Goal: Book appointment/travel/reservation

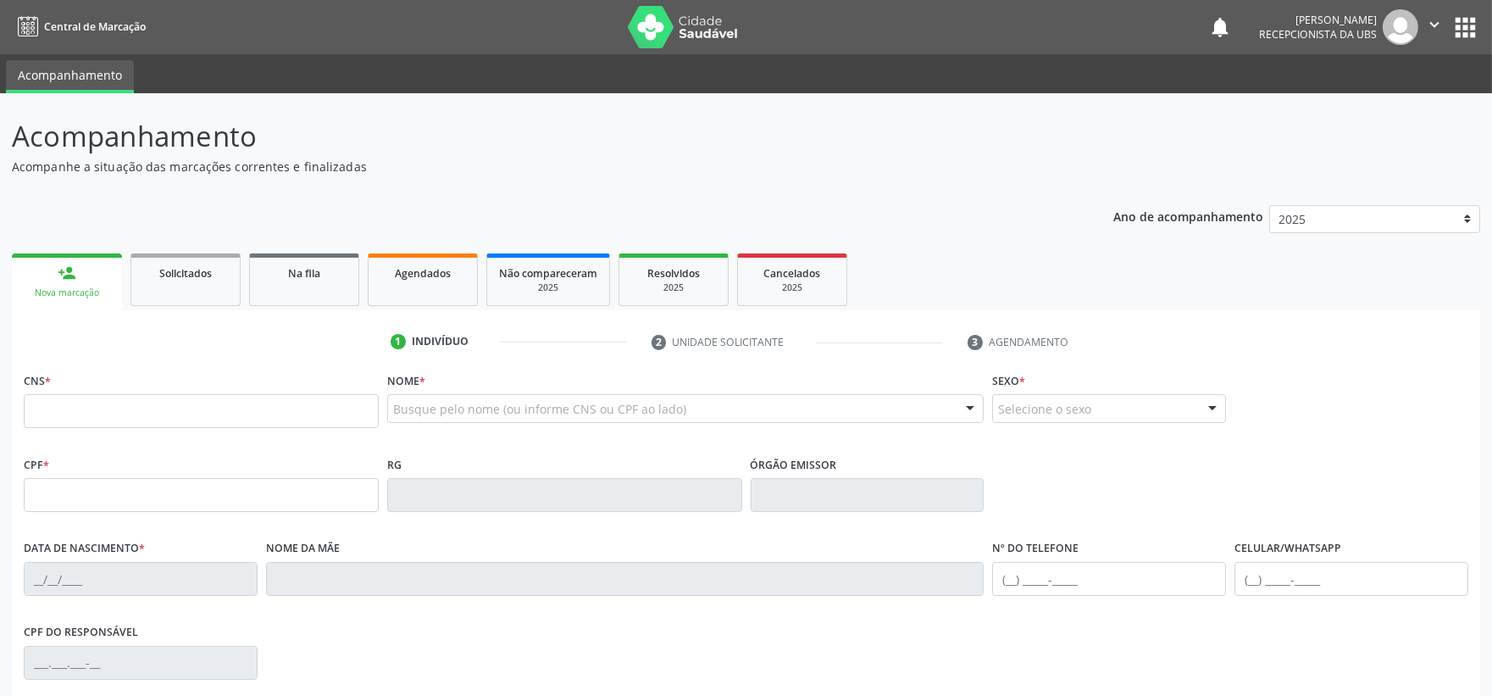
click at [286, 403] on input "text" at bounding box center [201, 411] width 355 height 34
type input "898 0058 6098 4881"
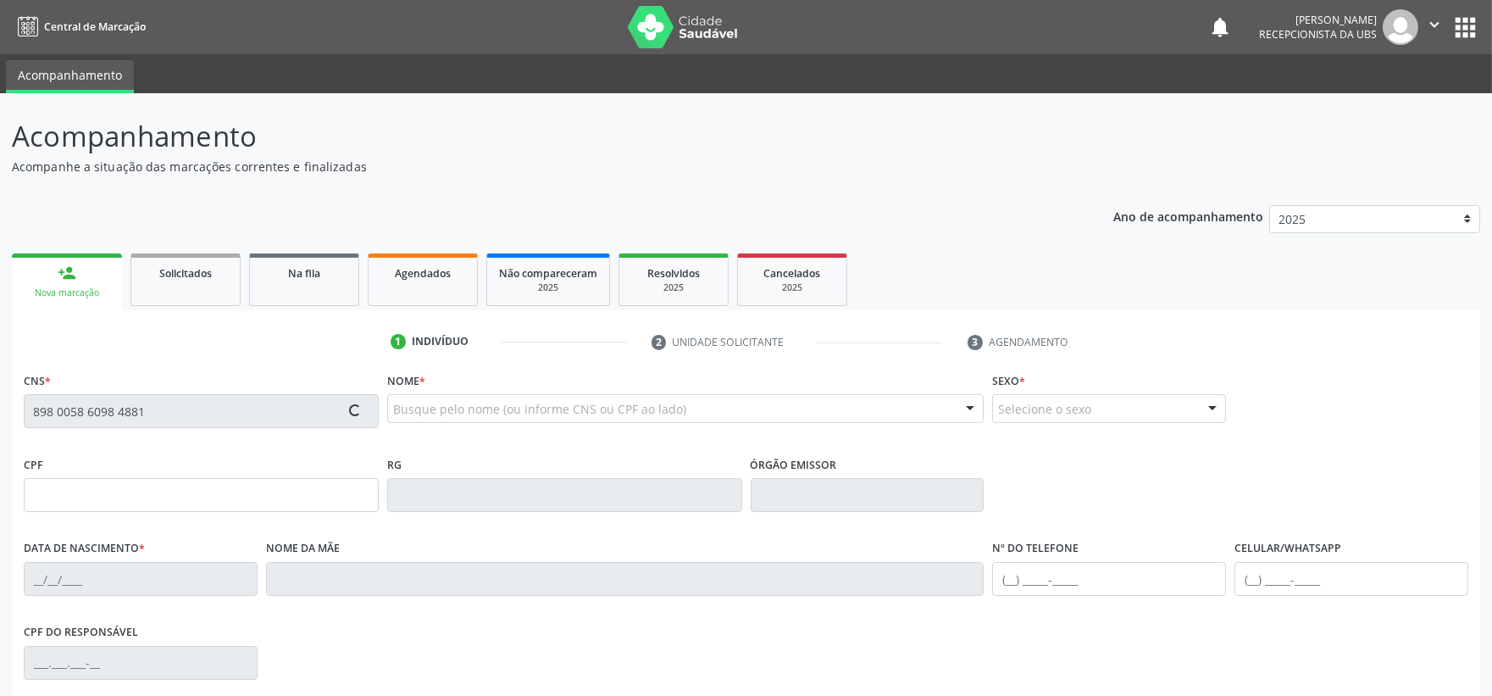
type input "155.221.704-33"
type input "[DATE]"
type input "[PERSON_NAME]"
type input "[PHONE_NUMBER]"
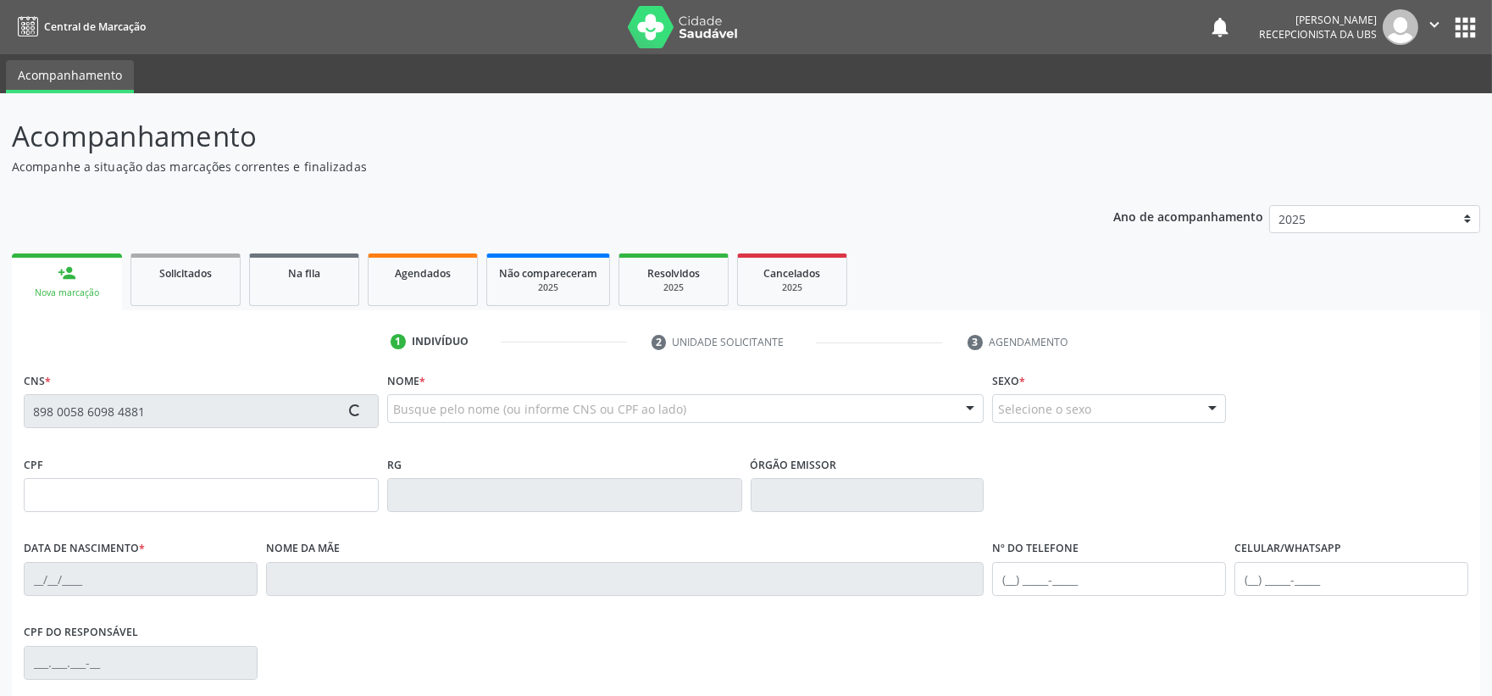
type input "008.945.854-01"
type input "S/N"
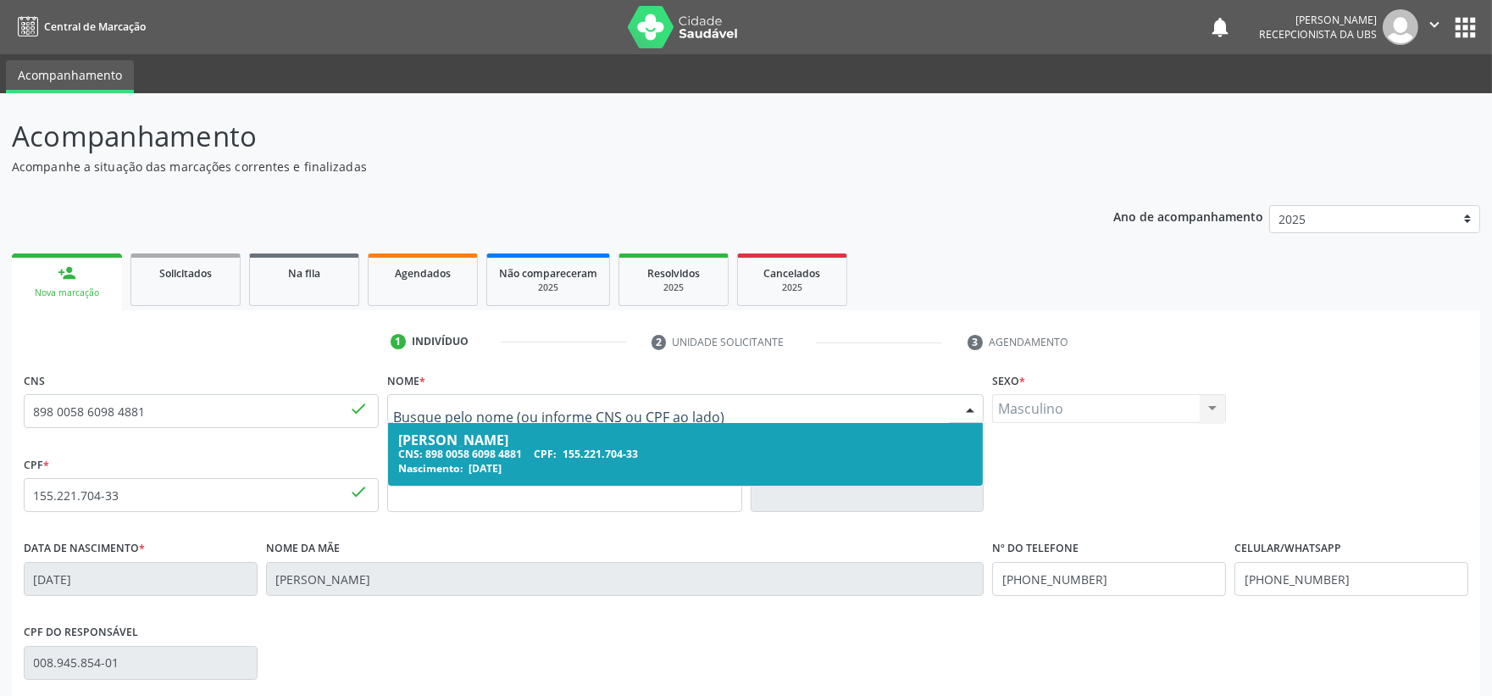
click at [496, 433] on div "[PERSON_NAME]" at bounding box center [685, 440] width 575 height 14
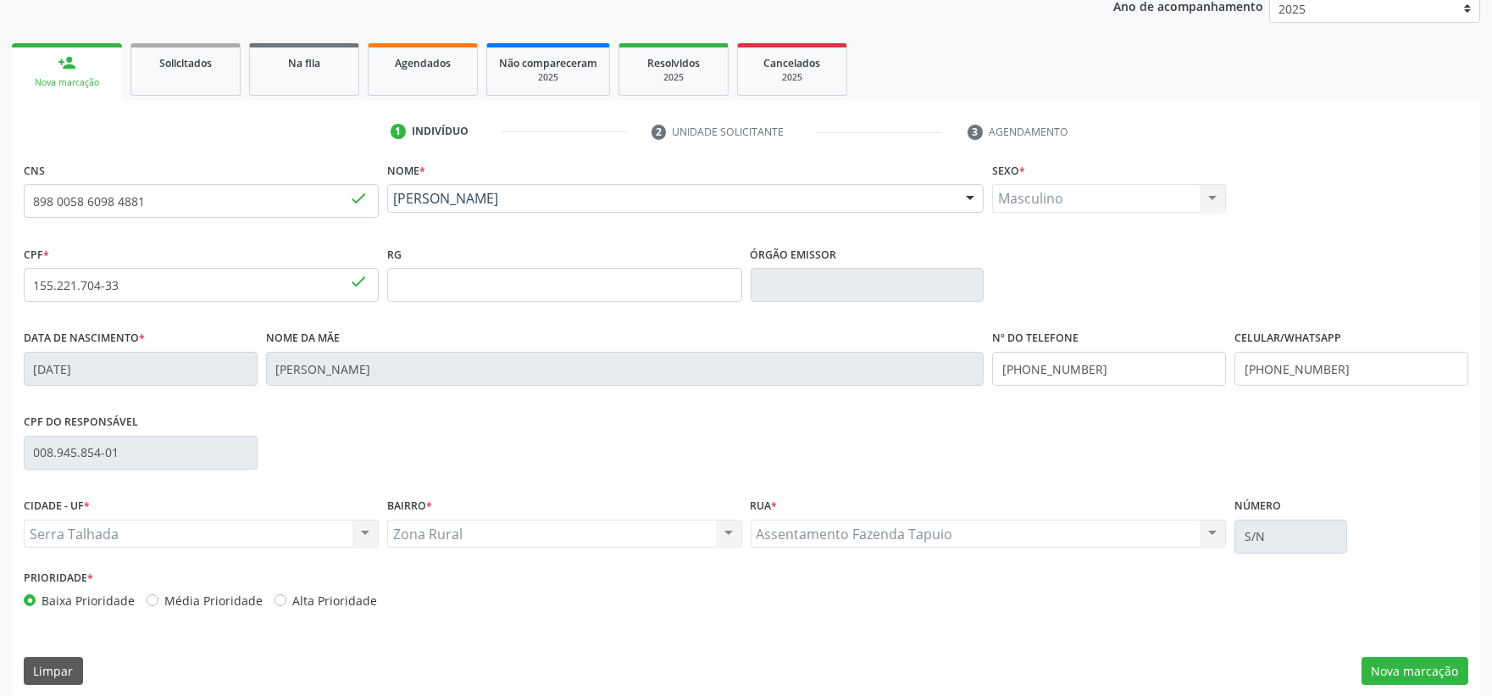
scroll to position [222, 0]
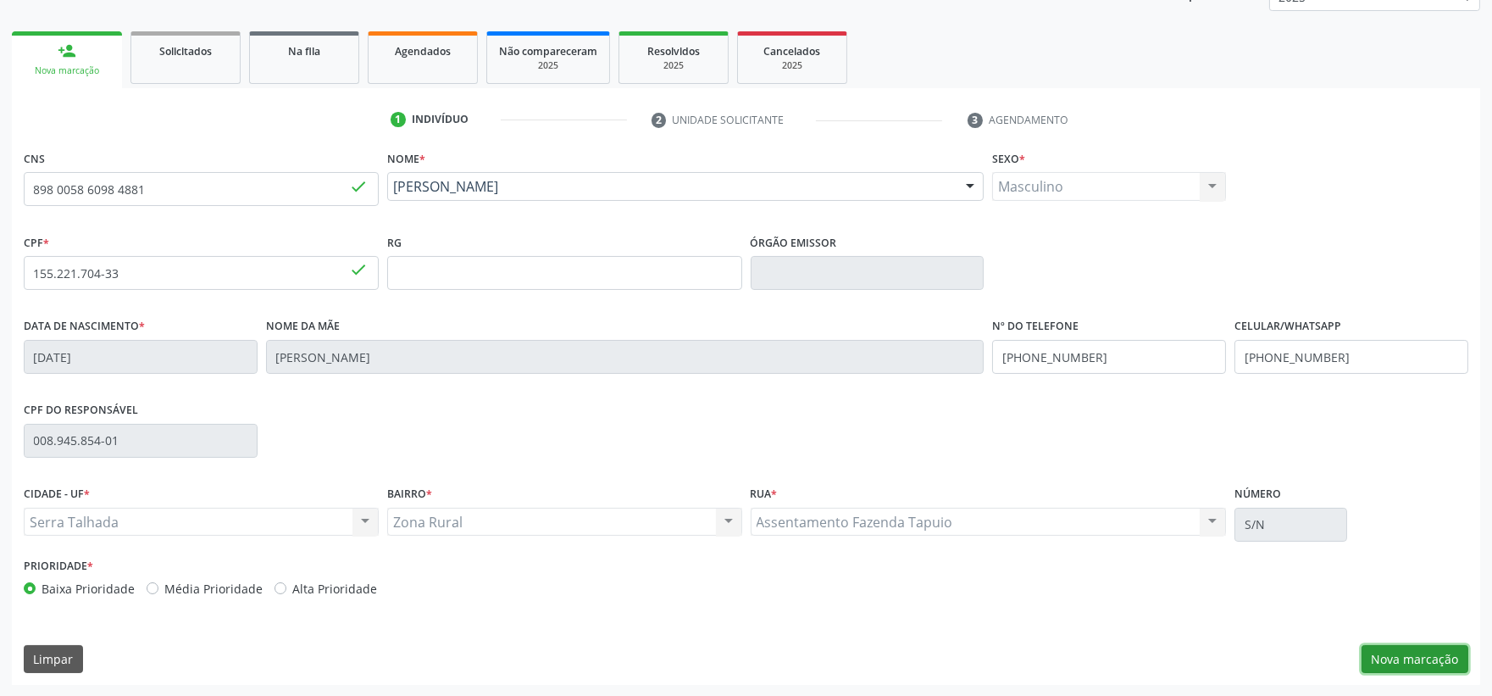
click at [1401, 658] on button "Nova marcação" at bounding box center [1415, 659] width 107 height 29
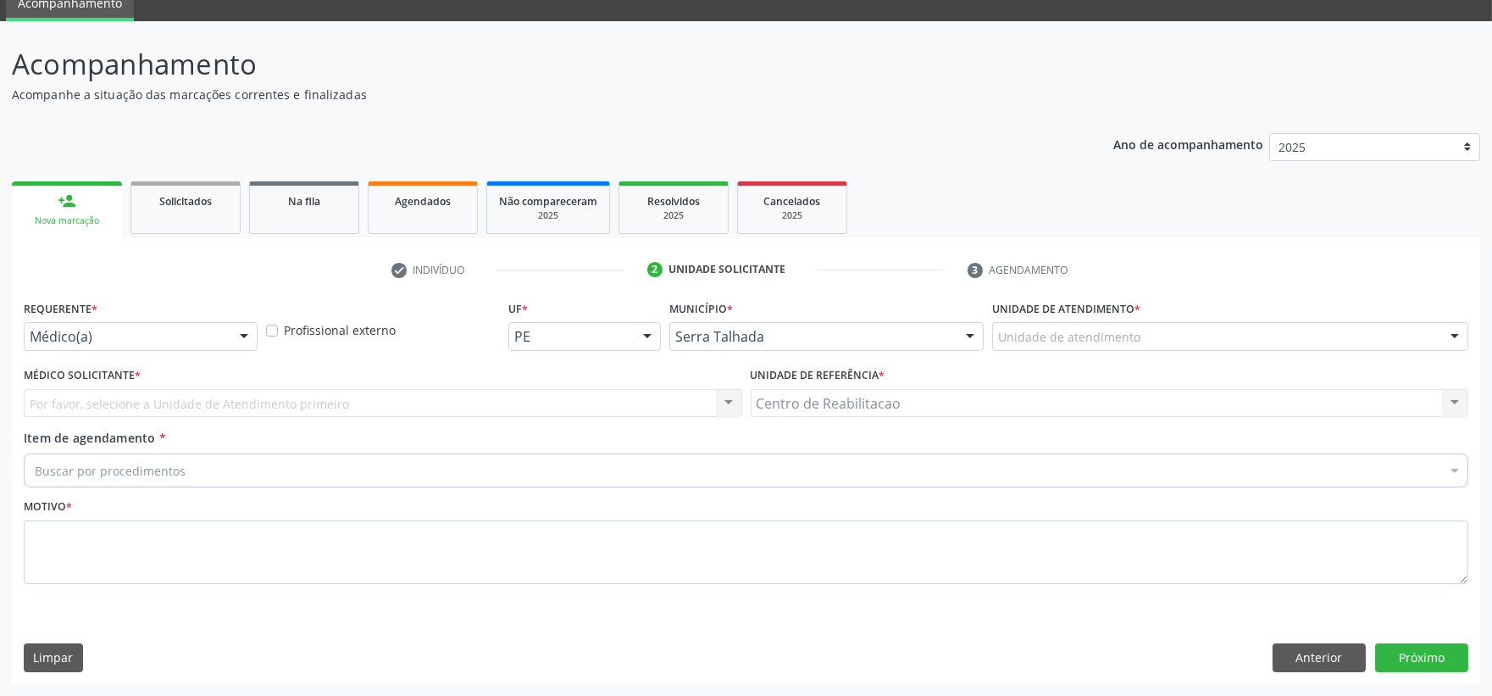
scroll to position [71, 0]
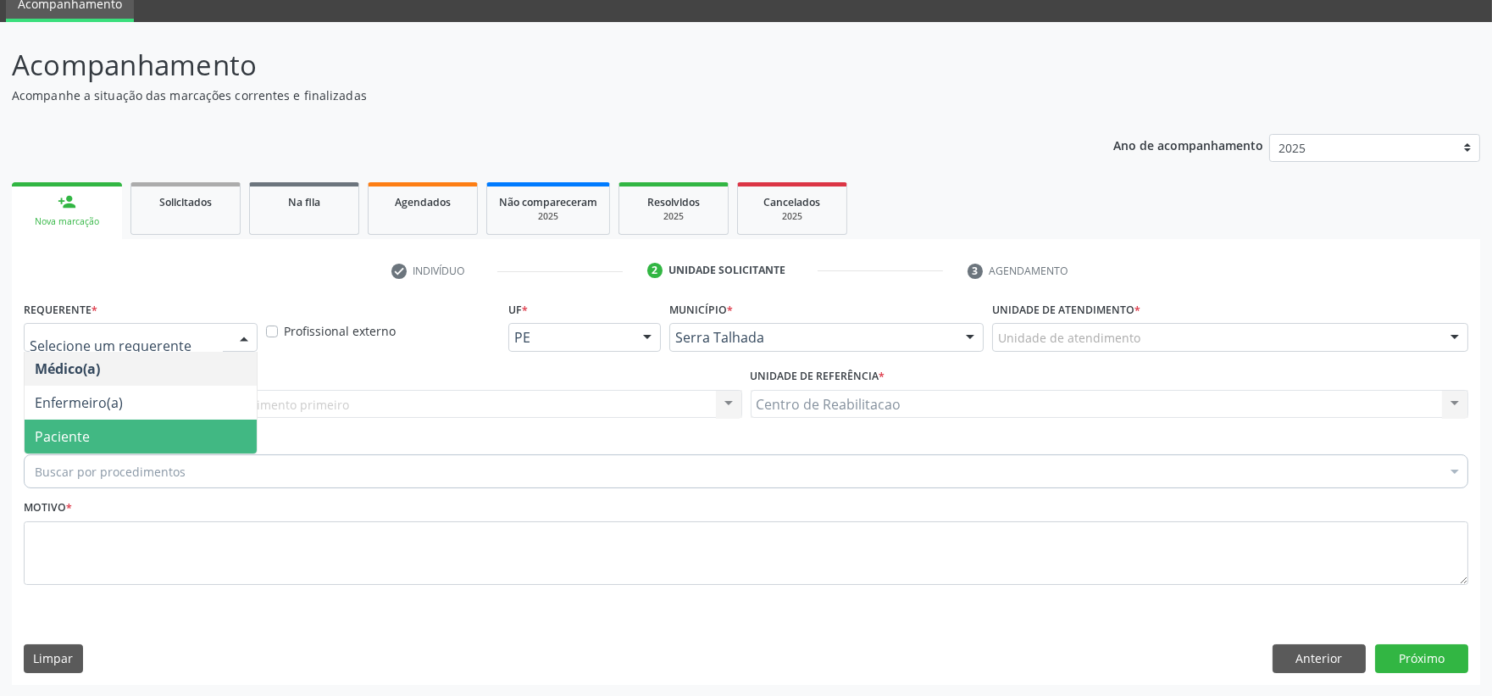
click at [97, 425] on span "Paciente" at bounding box center [141, 436] width 232 height 34
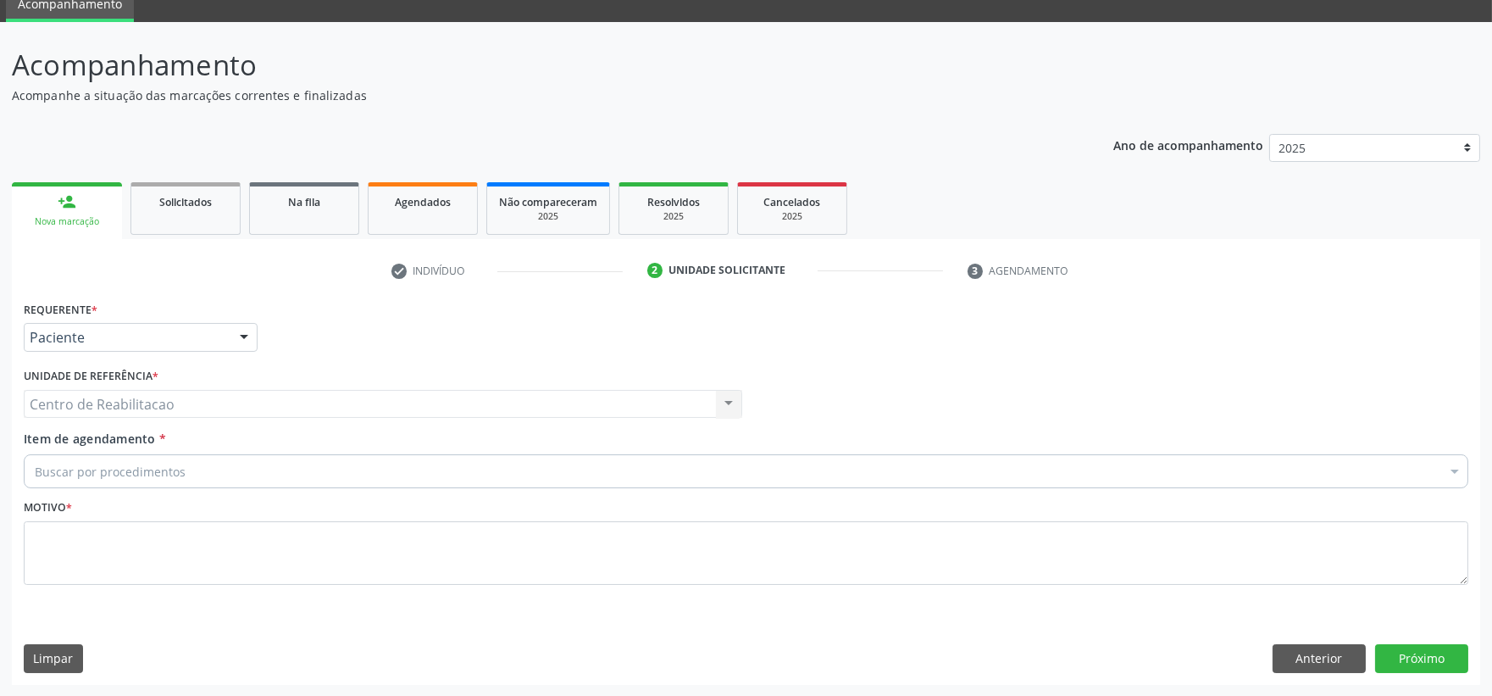
click at [114, 402] on div "Centro de Reabilitacao Centro de Reabilitacao Nenhum resultado encontrado para:…" at bounding box center [383, 404] width 719 height 29
click at [385, 394] on div "Centro de Reabilitacao Centro de Reabilitacao Nenhum resultado encontrado para:…" at bounding box center [383, 404] width 719 height 29
click at [260, 456] on div "Buscar por procedimentos" at bounding box center [746, 471] width 1445 height 34
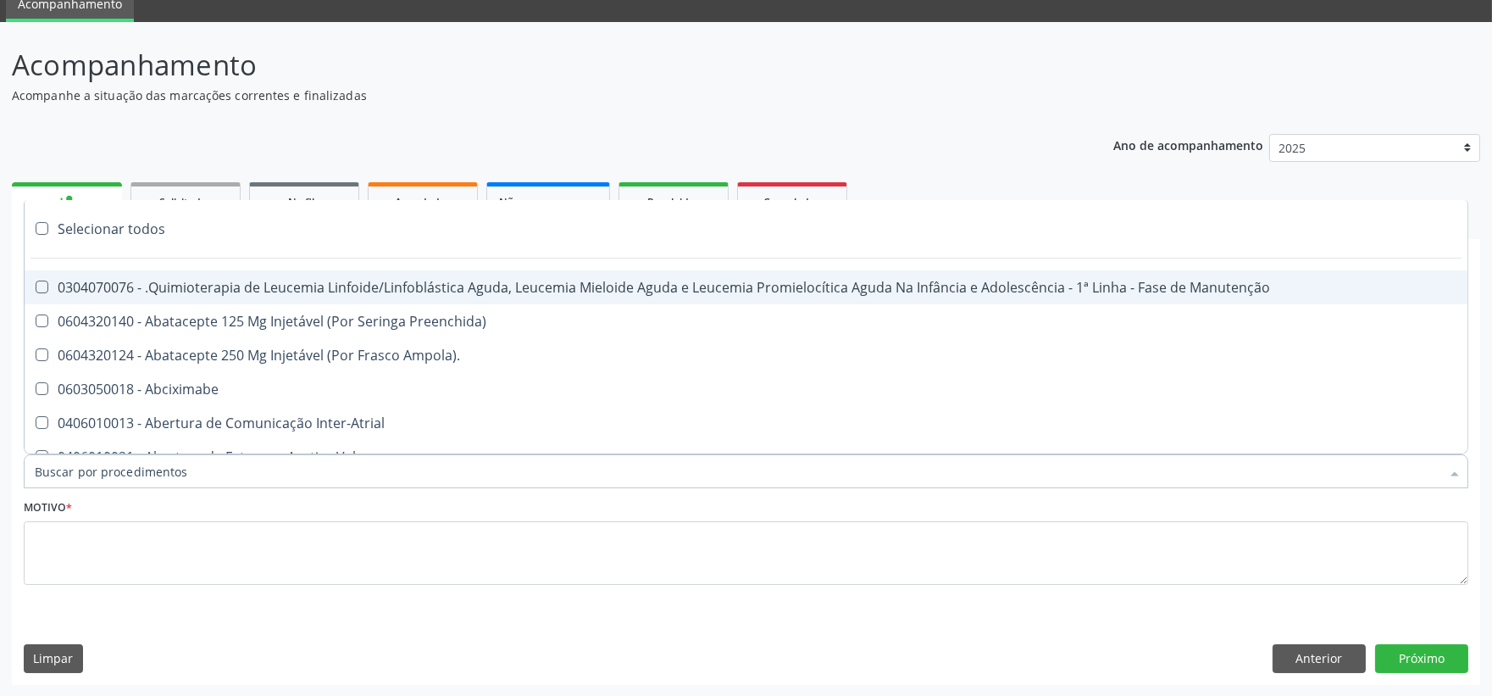
click at [267, 468] on input "Item de agendamento *" at bounding box center [738, 471] width 1406 height 34
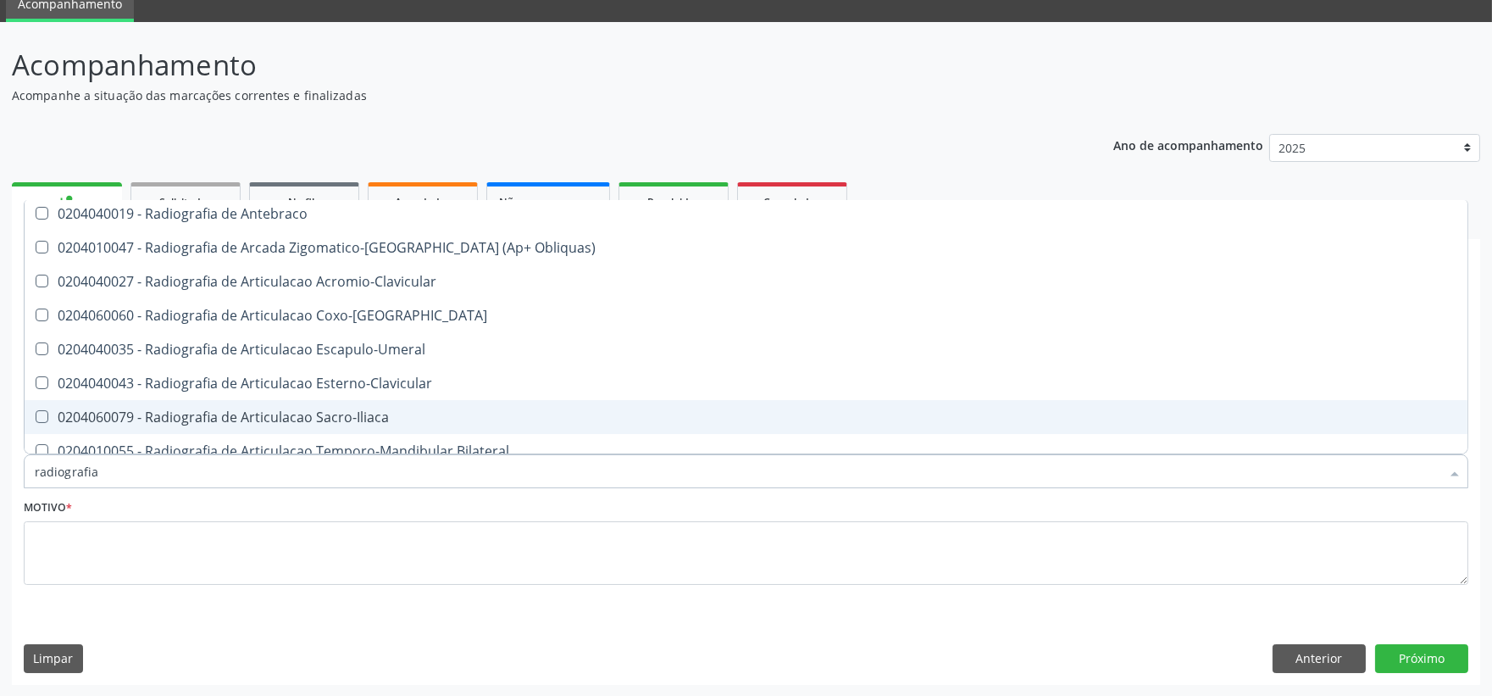
scroll to position [470, 0]
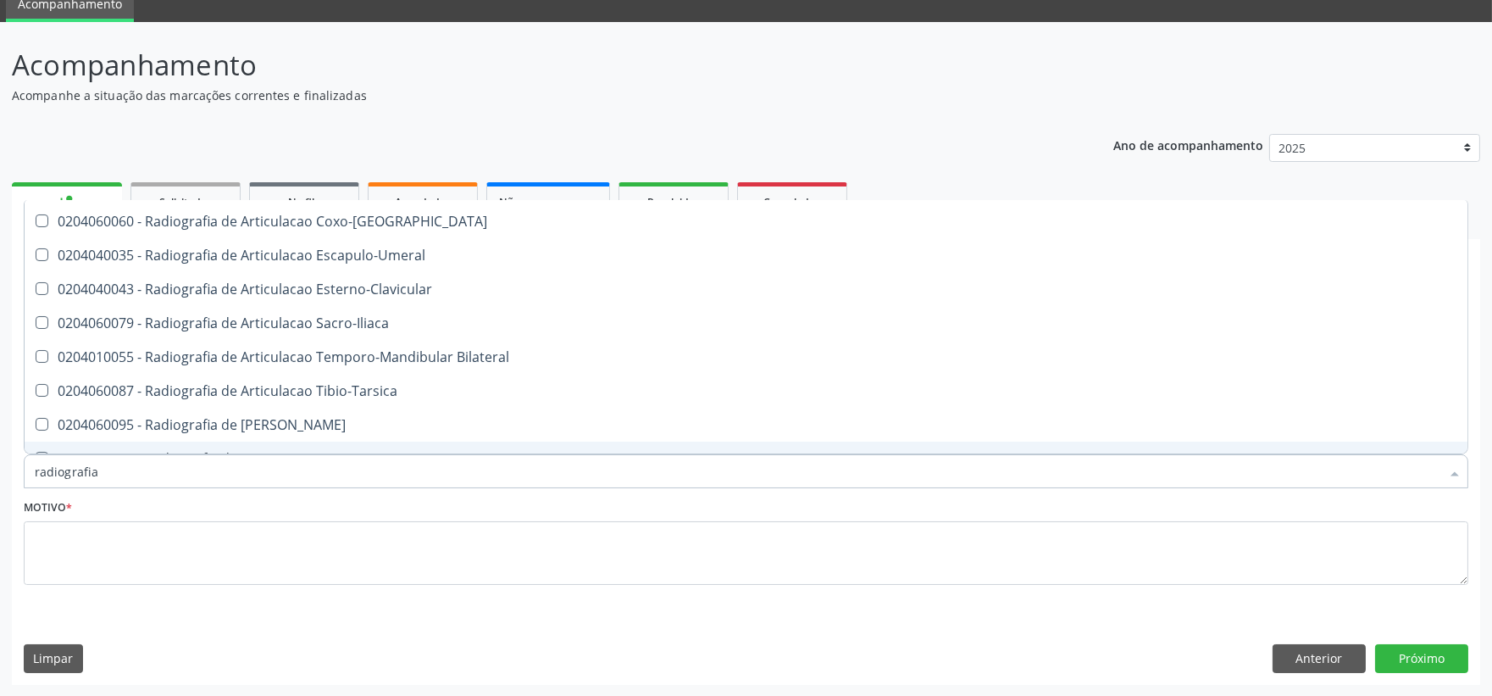
click at [225, 473] on input "radiografia" at bounding box center [738, 471] width 1406 height 34
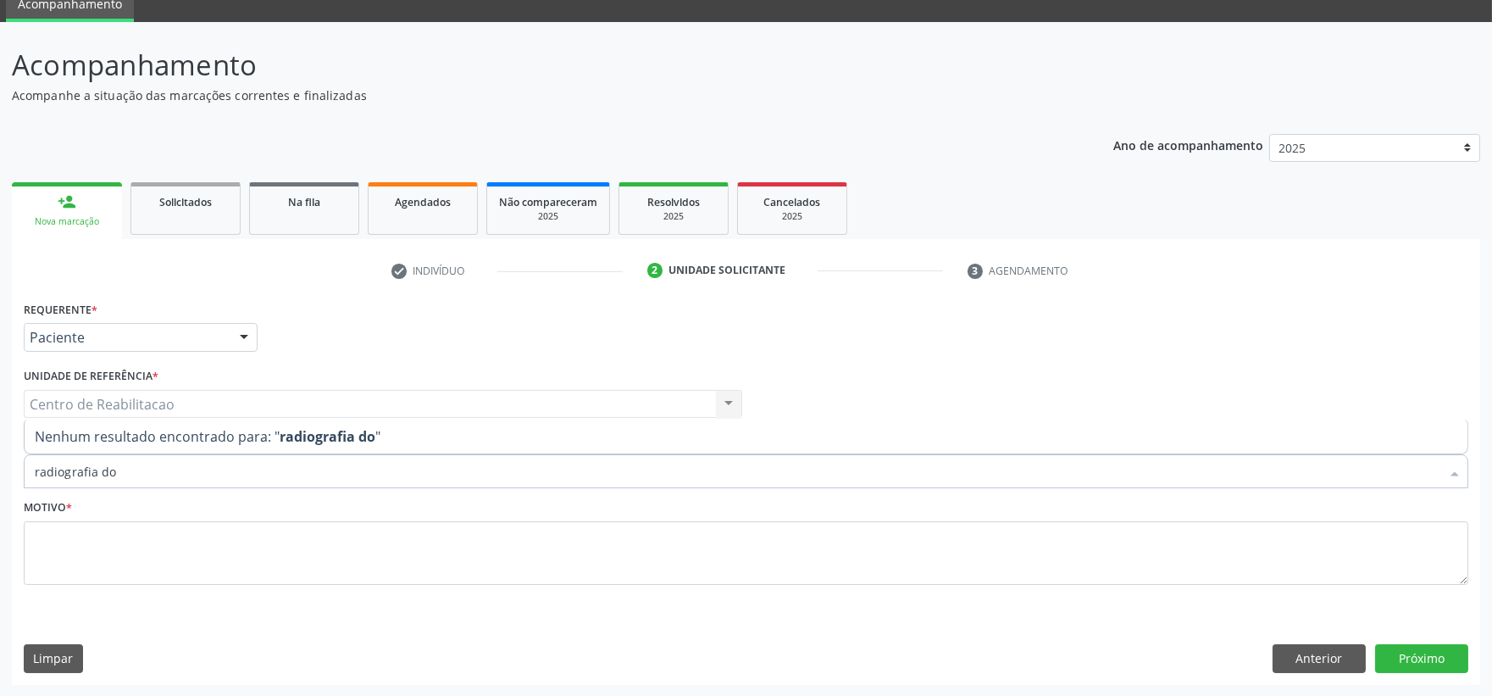
scroll to position [0, 0]
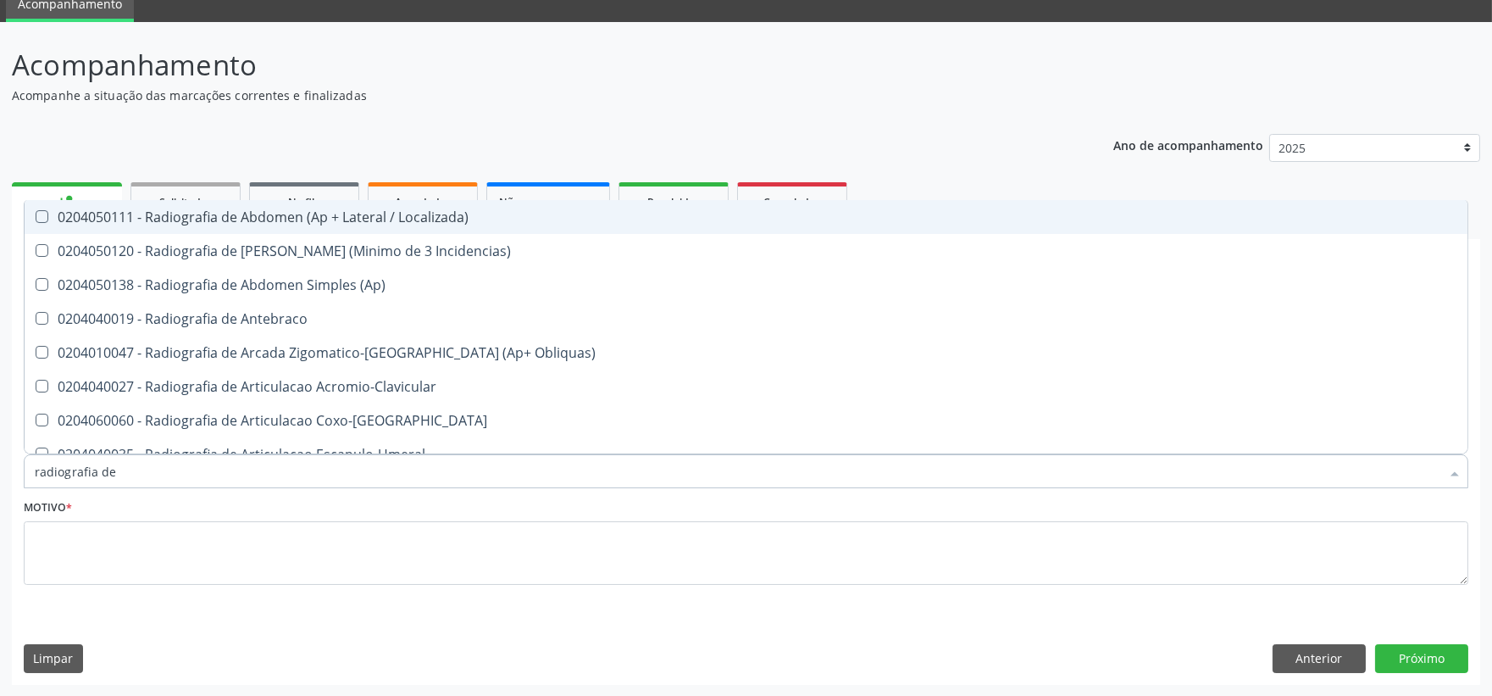
type input "radiografia de j"
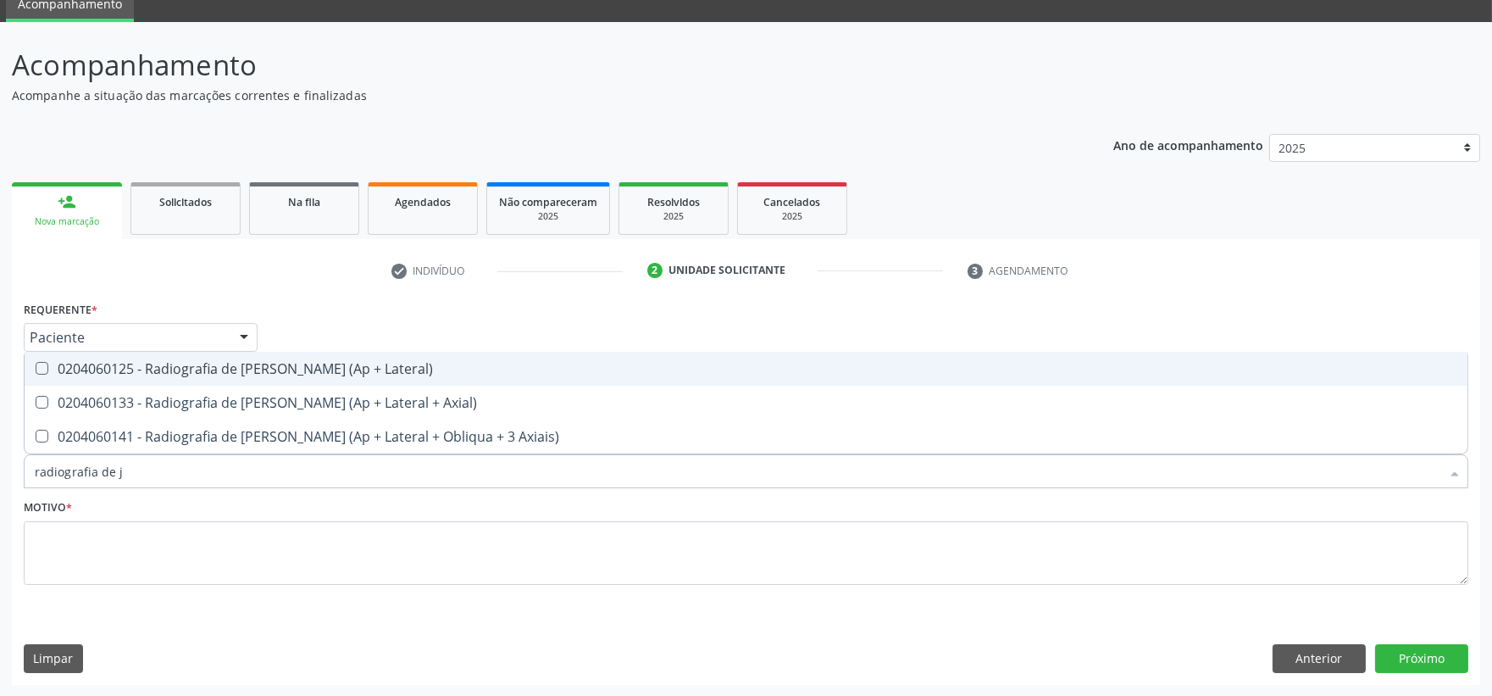
click at [45, 369] on Lateral\) at bounding box center [42, 368] width 13 height 13
click at [36, 369] on Lateral\) "checkbox" at bounding box center [30, 368] width 11 height 11
checkbox Lateral\) "true"
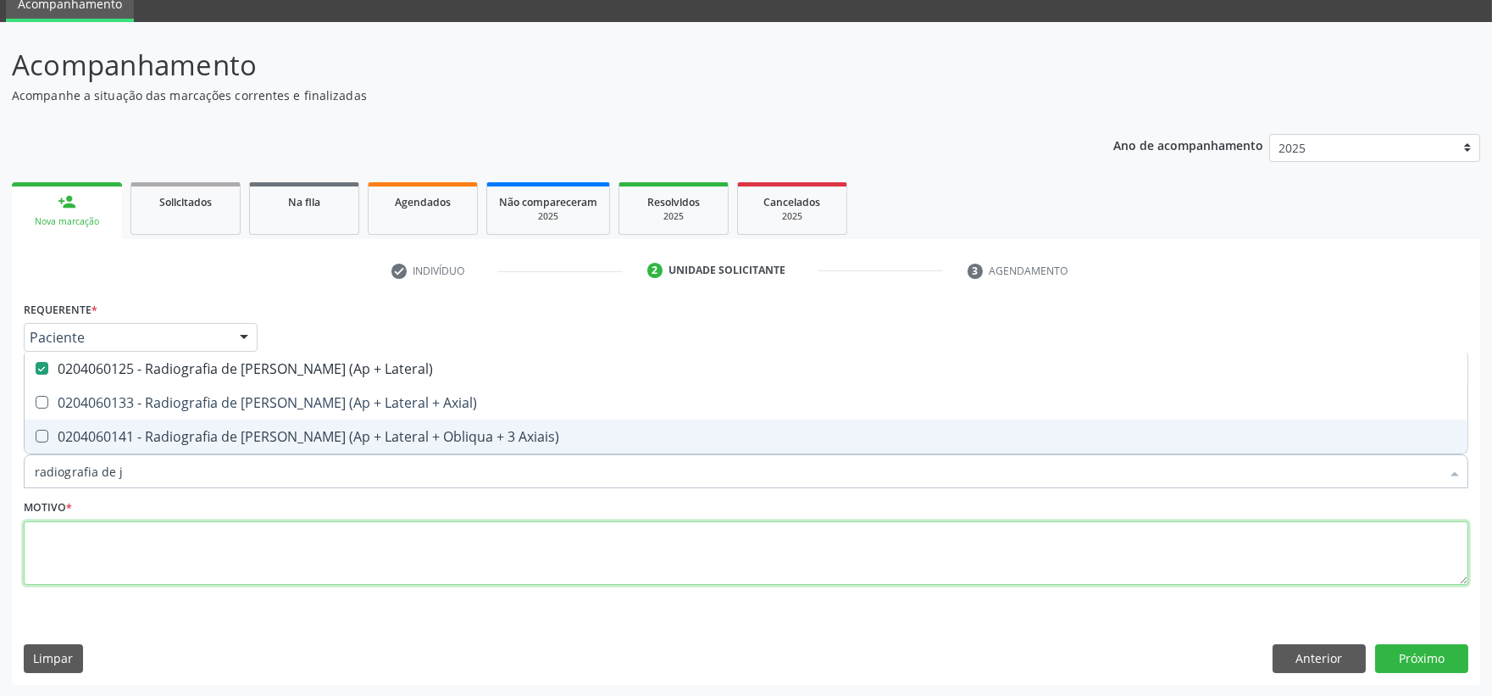
click at [652, 569] on textarea at bounding box center [746, 553] width 1445 height 64
checkbox Axial\) "true"
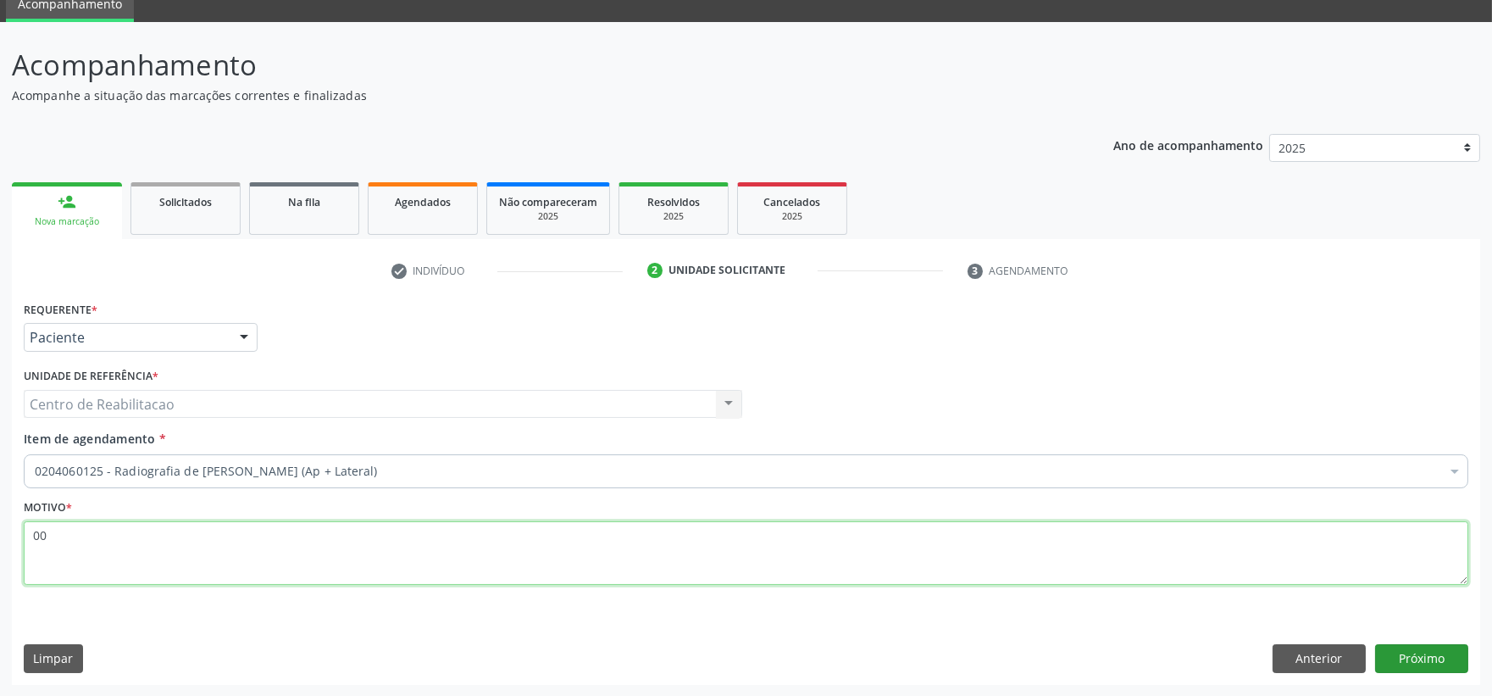
type textarea "00"
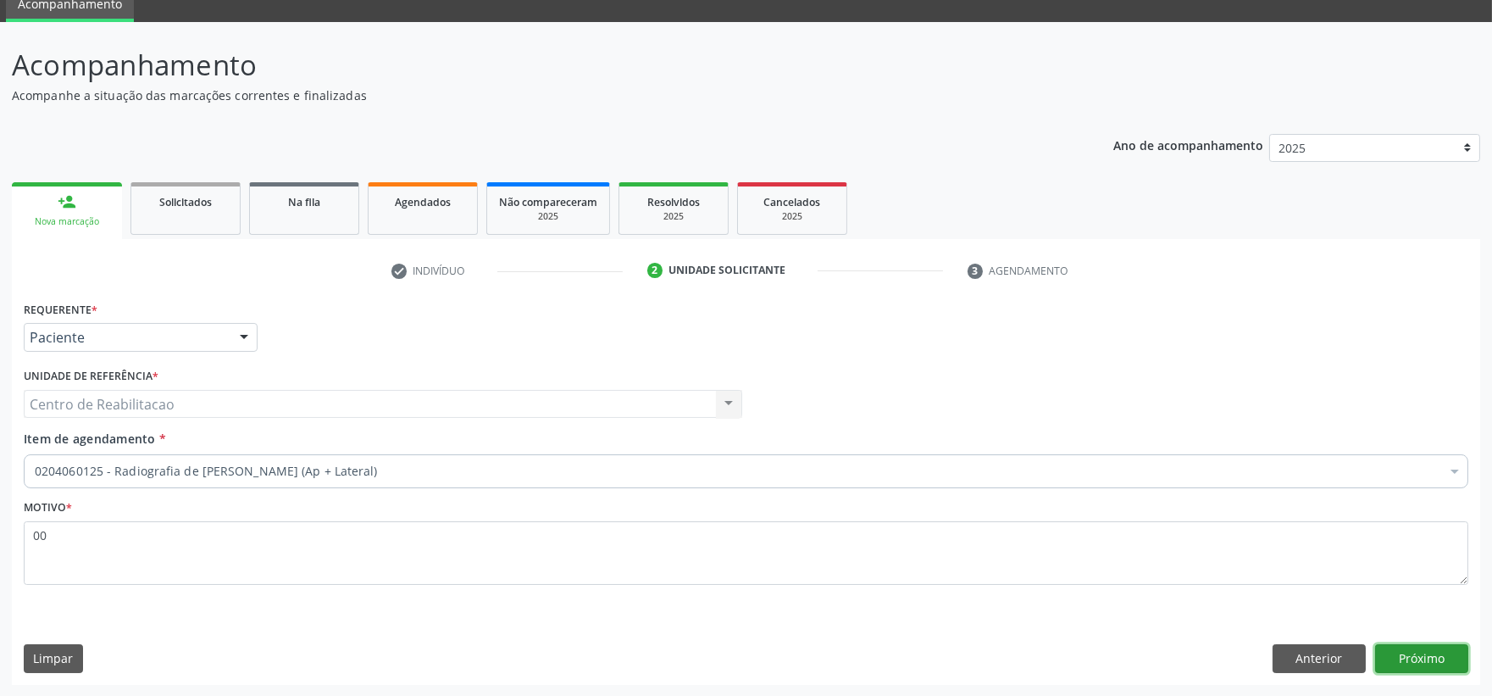
click at [1434, 652] on button "Próximo" at bounding box center [1421, 658] width 93 height 29
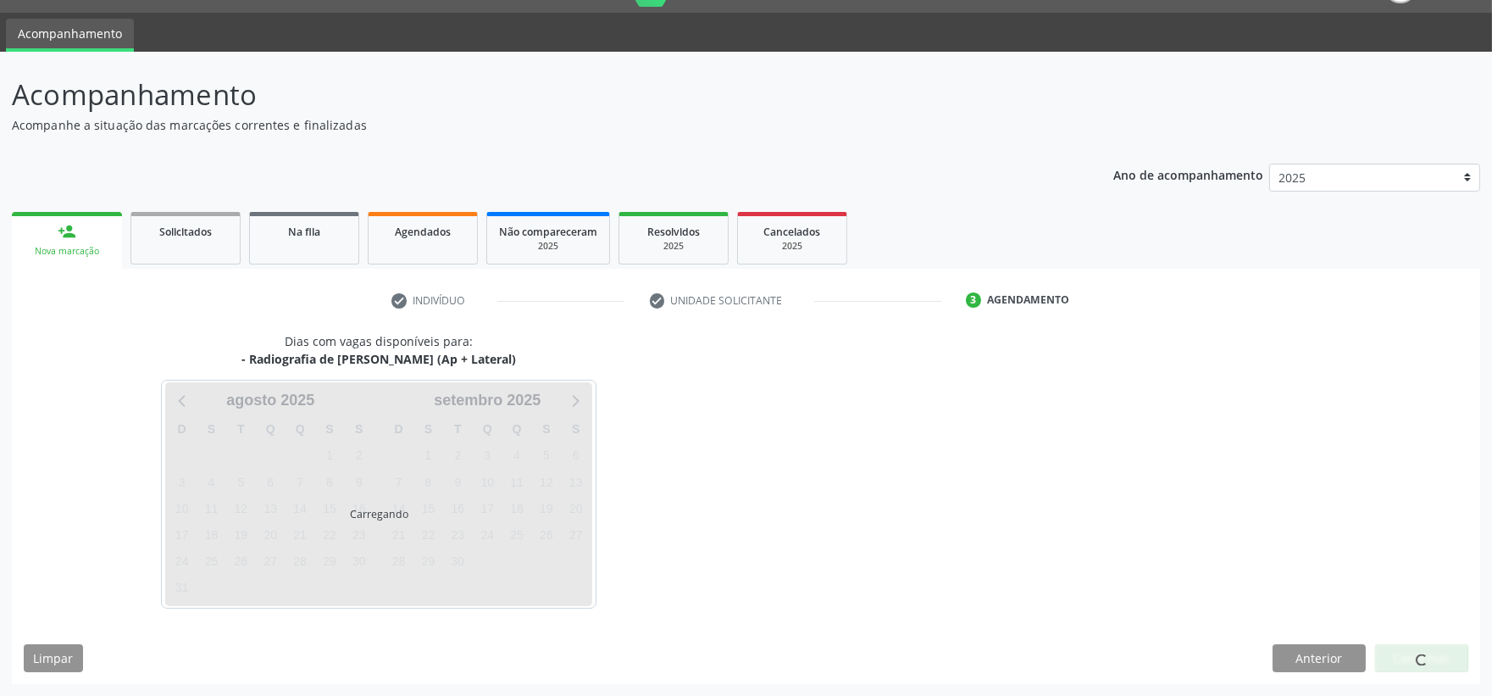
scroll to position [41, 0]
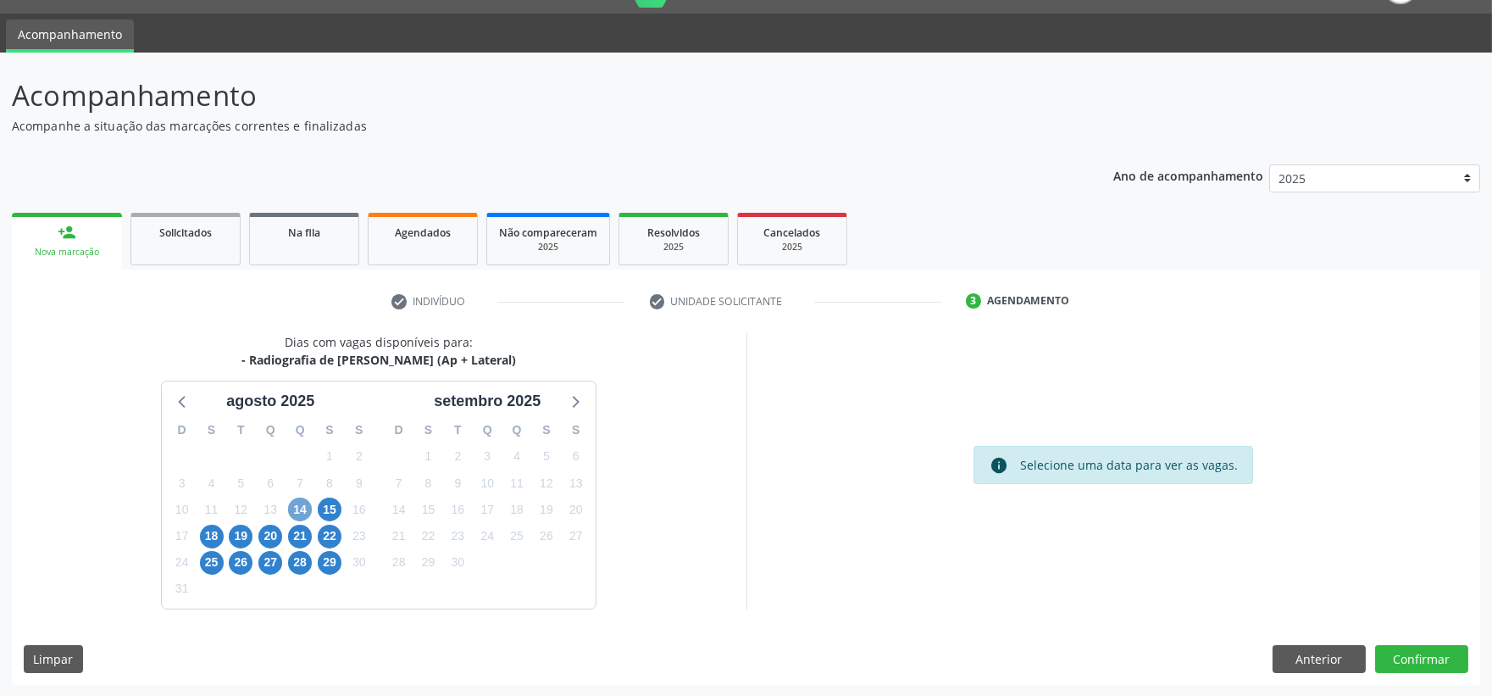
click at [292, 509] on span "14" at bounding box center [300, 509] width 24 height 24
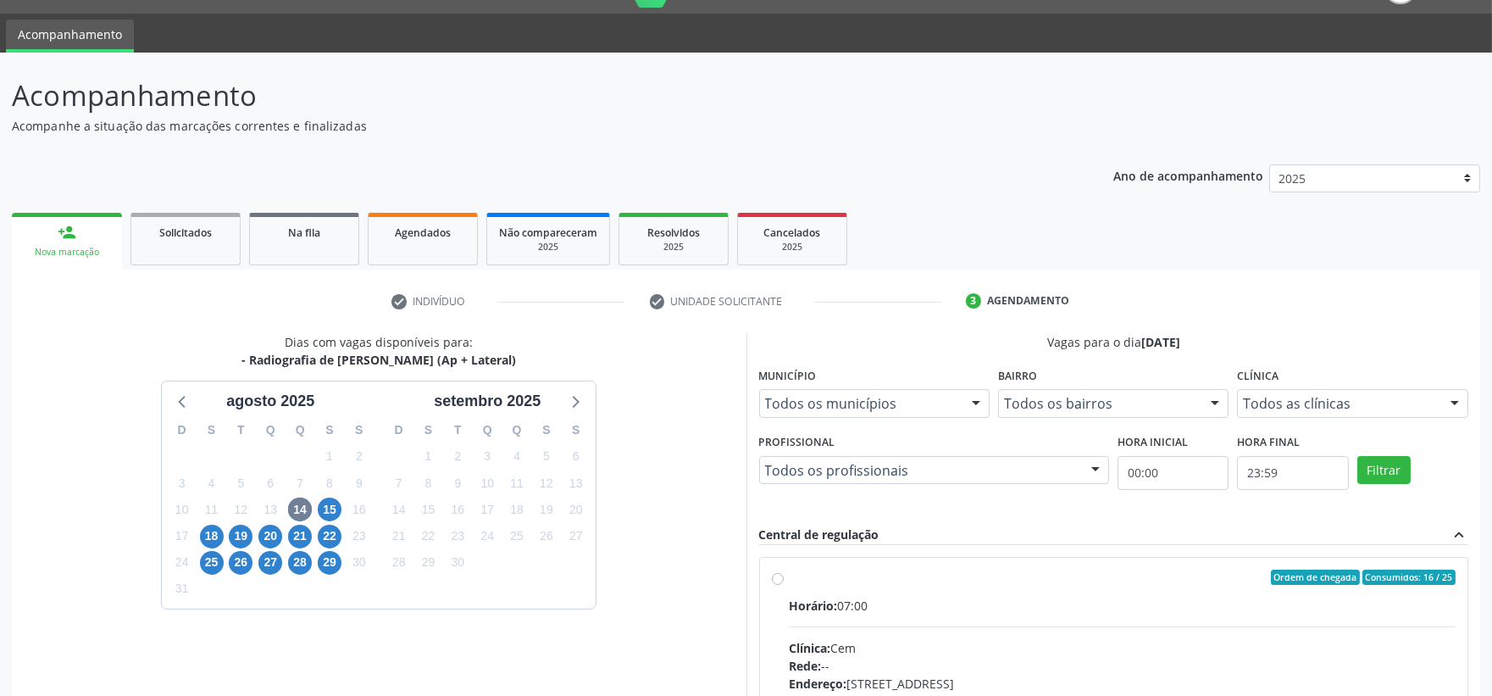
click at [790, 576] on label "Ordem de chegada Consumidos: 16 / 25 Horário: 07:00 Clínica: Cem Rede: -- Ender…" at bounding box center [1123, 699] width 667 height 260
click at [776, 576] on input "Ordem de chegada Consumidos: 16 / 25 Horário: 07:00 Clínica: Cem Rede: -- Ender…" at bounding box center [778, 576] width 12 height 15
radio input "true"
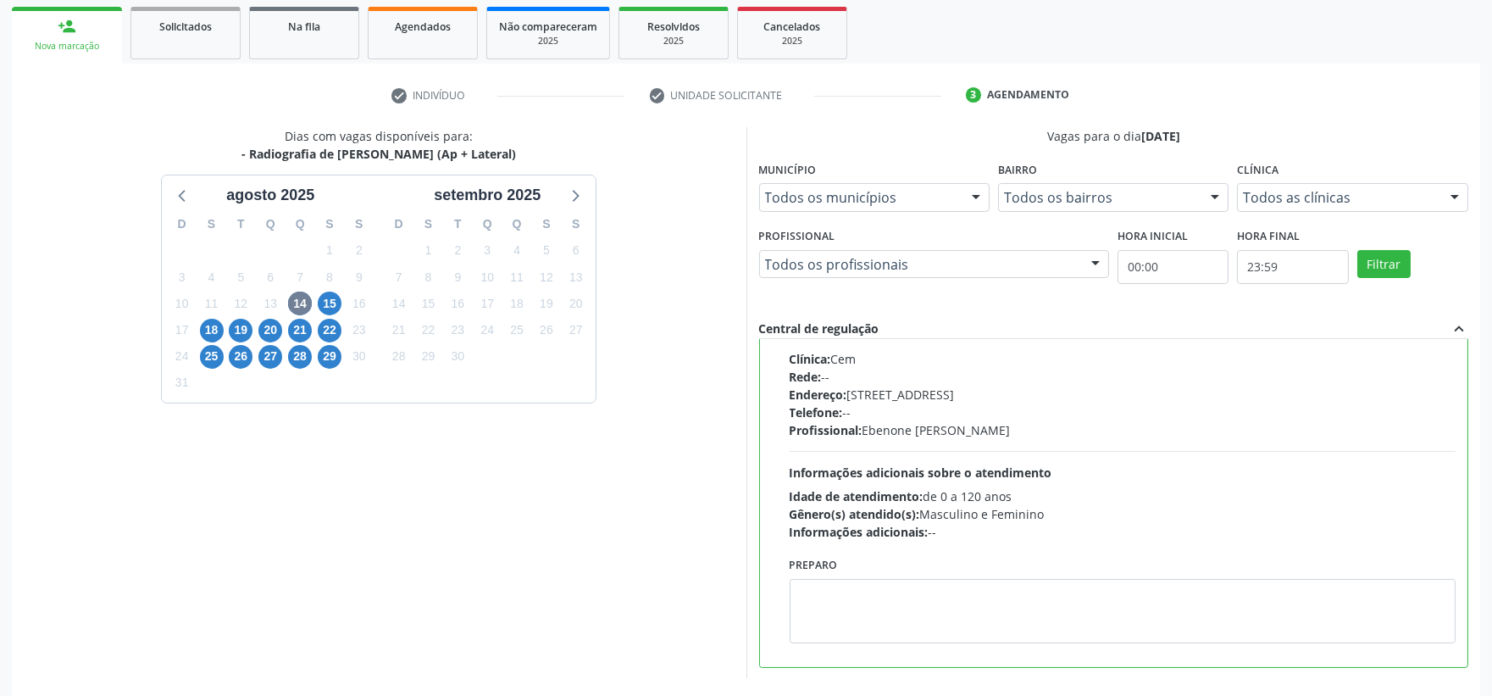
scroll to position [316, 0]
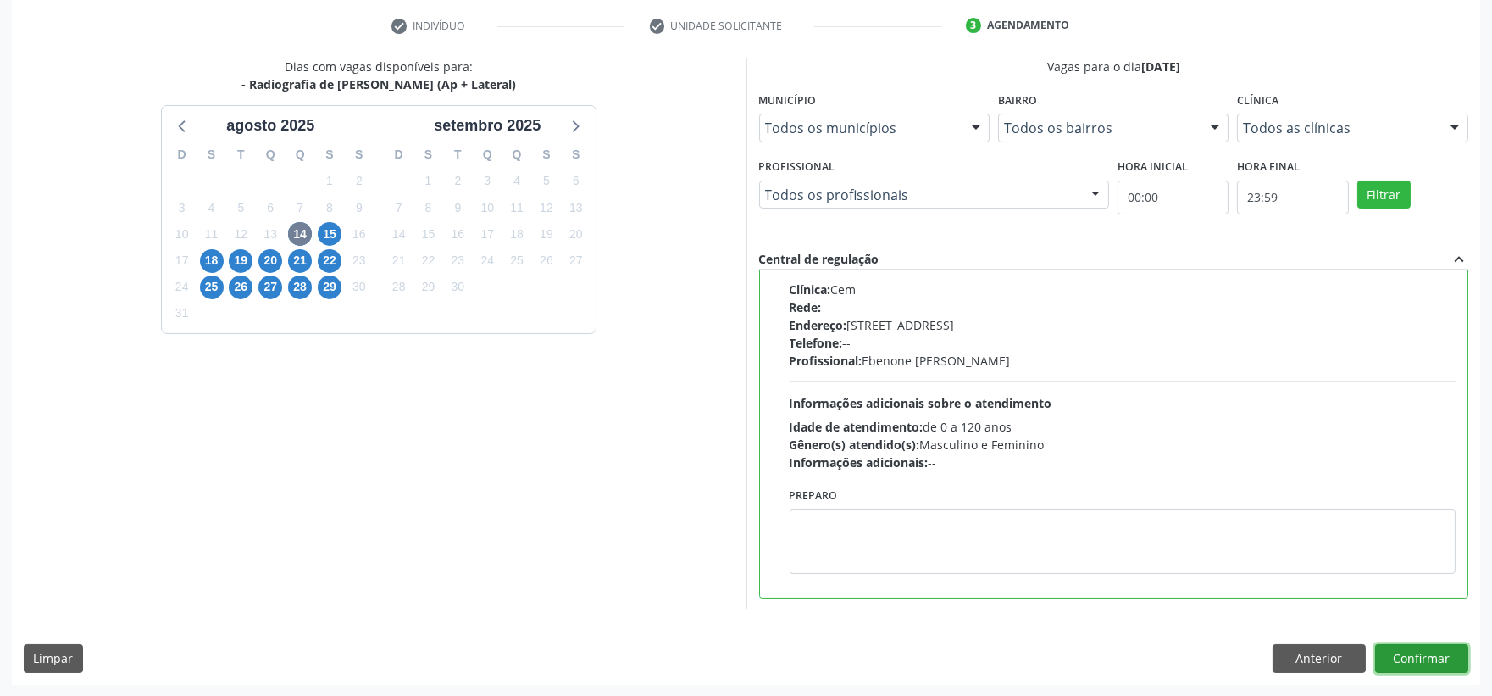
click at [1418, 649] on button "Confirmar" at bounding box center [1421, 658] width 93 height 29
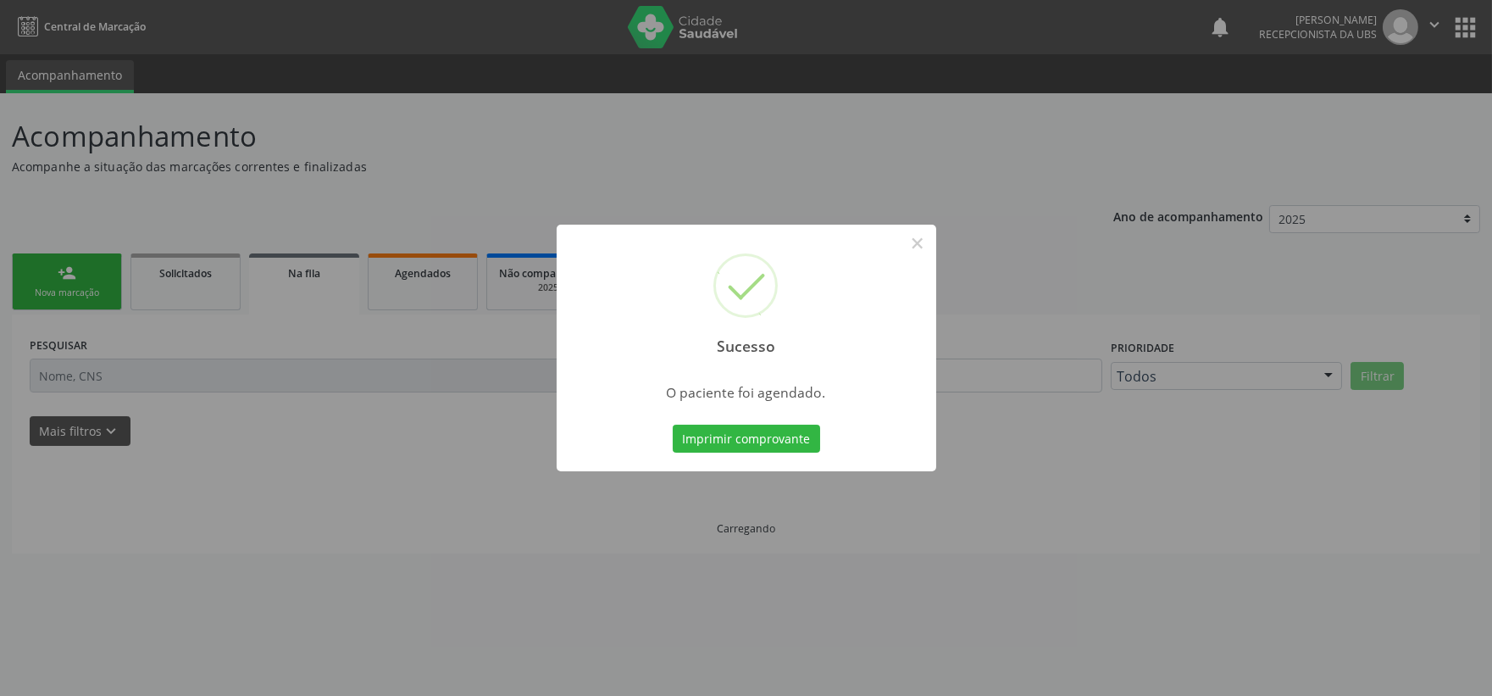
scroll to position [0, 0]
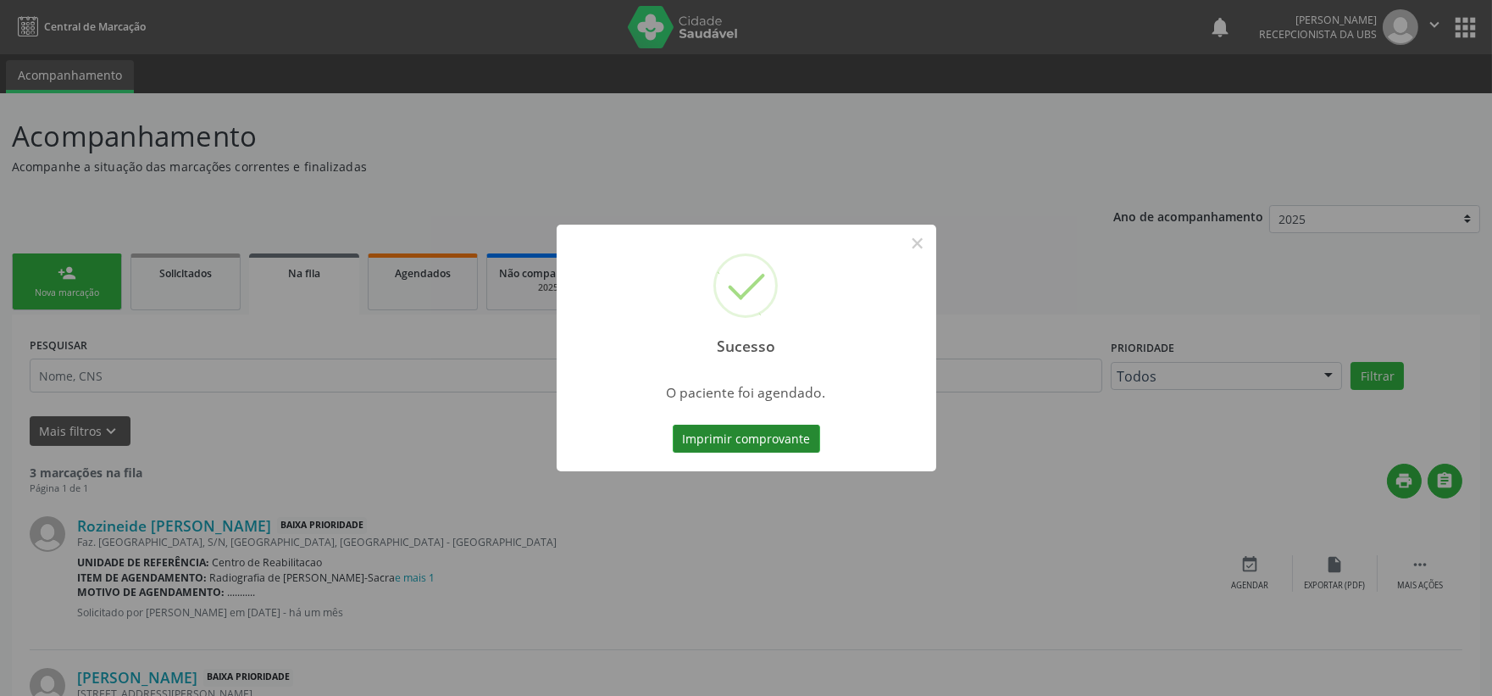
click at [747, 438] on button "Imprimir comprovante" at bounding box center [746, 439] width 147 height 29
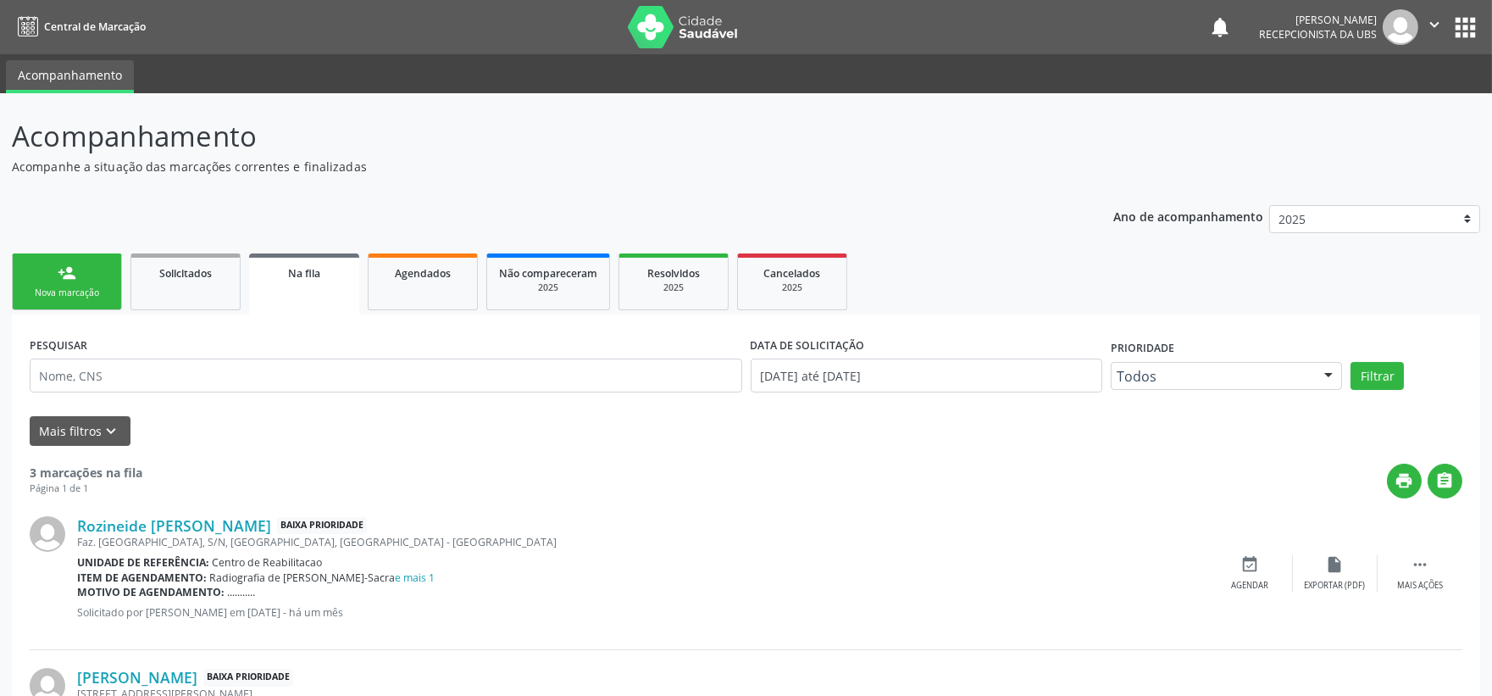
click at [1446, 24] on button "" at bounding box center [1434, 27] width 32 height 36
click at [1379, 103] on link "Sair" at bounding box center [1391, 104] width 117 height 24
